Goal: Use online tool/utility: Utilize a website feature to perform a specific function

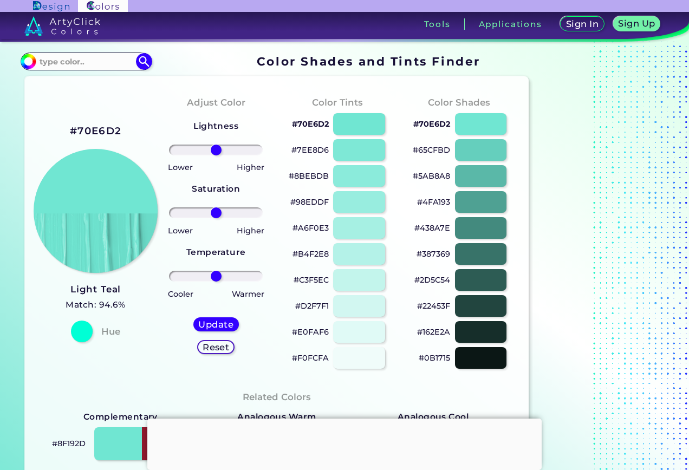
click at [110, 128] on h2 "#70E6D2" at bounding box center [95, 131] width 51 height 14
click at [70, 62] on input at bounding box center [86, 61] width 101 height 15
paste input "#70E6D2"
type input "#70E6D2"
click at [143, 62] on img at bounding box center [143, 61] width 19 height 19
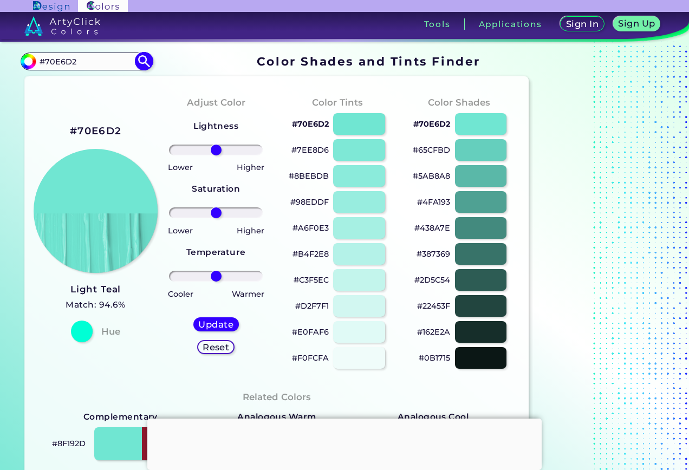
click at [148, 62] on img at bounding box center [143, 61] width 19 height 19
click at [219, 326] on h5 "Update" at bounding box center [216, 324] width 32 height 8
type input "#70e6d2"
click at [683, 17] on div "Sign In Sign Up My Profile My Details Color Palettes Sign Out Tools Applications" at bounding box center [472, 28] width 434 height 32
click at [95, 64] on input "#70E6D2" at bounding box center [86, 61] width 101 height 15
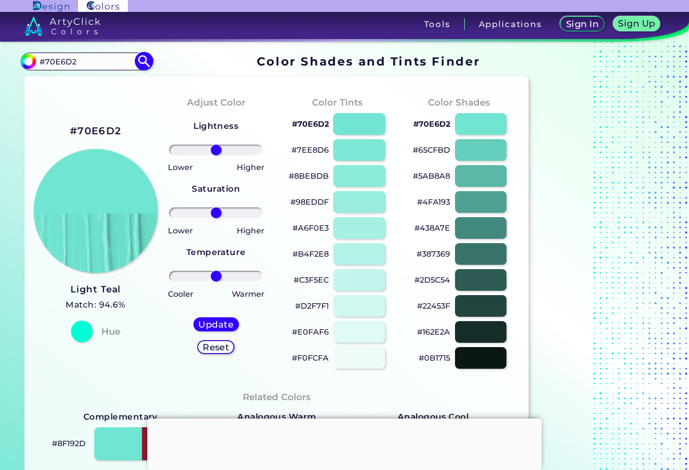
drag, startPoint x: 84, startPoint y: 60, endPoint x: 23, endPoint y: 66, distance: 61.4
click at [23, 66] on div "#70e6d2 #70E6D2 Acadia ◉ Acid Green ◉ Aero Blue ◉ Alabaster ◉ Albescent White ◉…" at bounding box center [86, 61] width 131 height 17
paste input "1cbbb4"
type input "#1cbbb4"
click at [143, 60] on img at bounding box center [143, 61] width 19 height 19
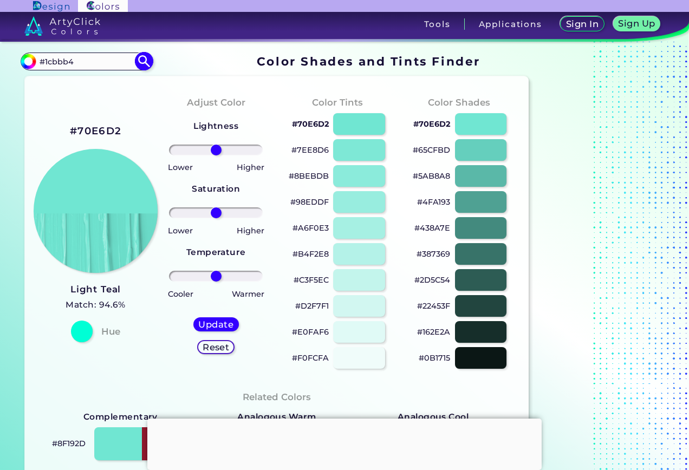
type input "#1cbbb4"
